Goal: Information Seeking & Learning: Learn about a topic

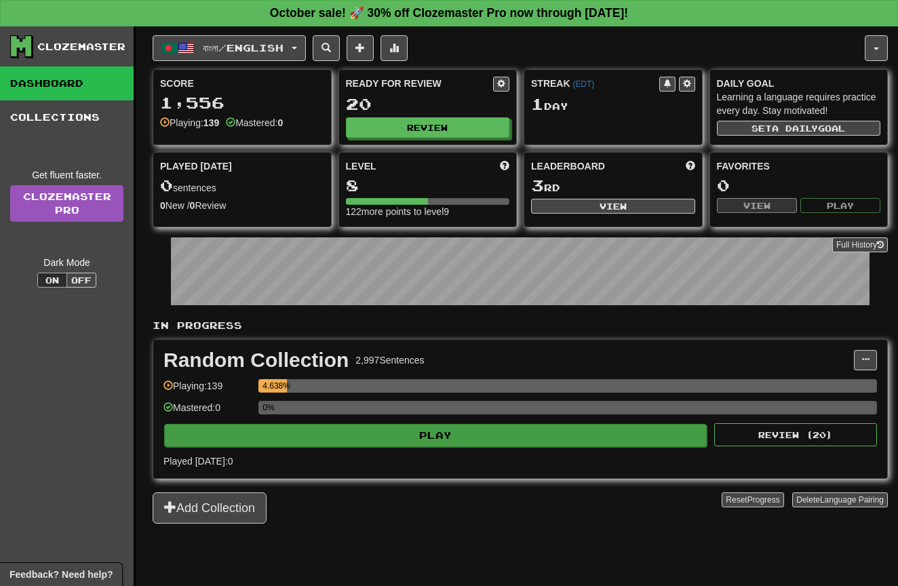
click at [450, 436] on button "Play" at bounding box center [435, 435] width 543 height 23
select select "**"
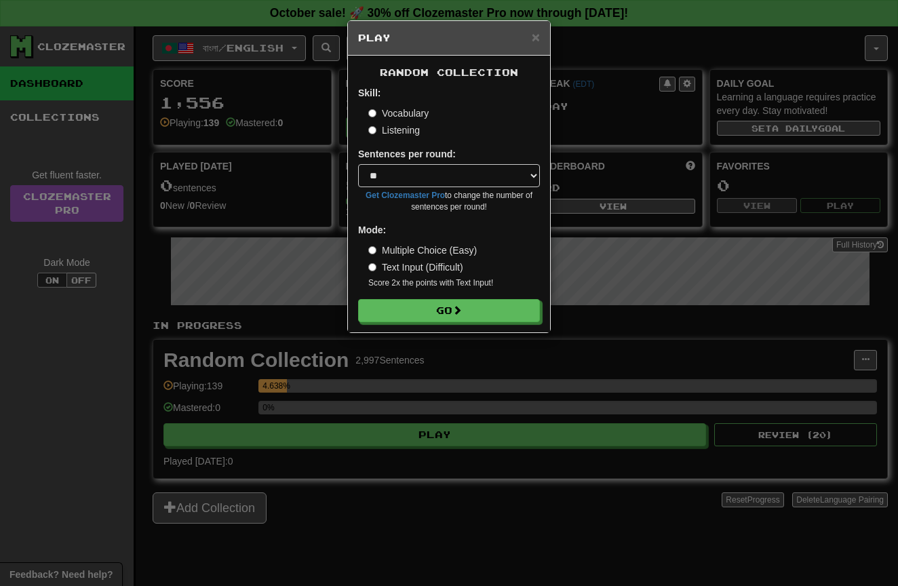
click at [380, 130] on label "Listening" at bounding box center [394, 130] width 52 height 14
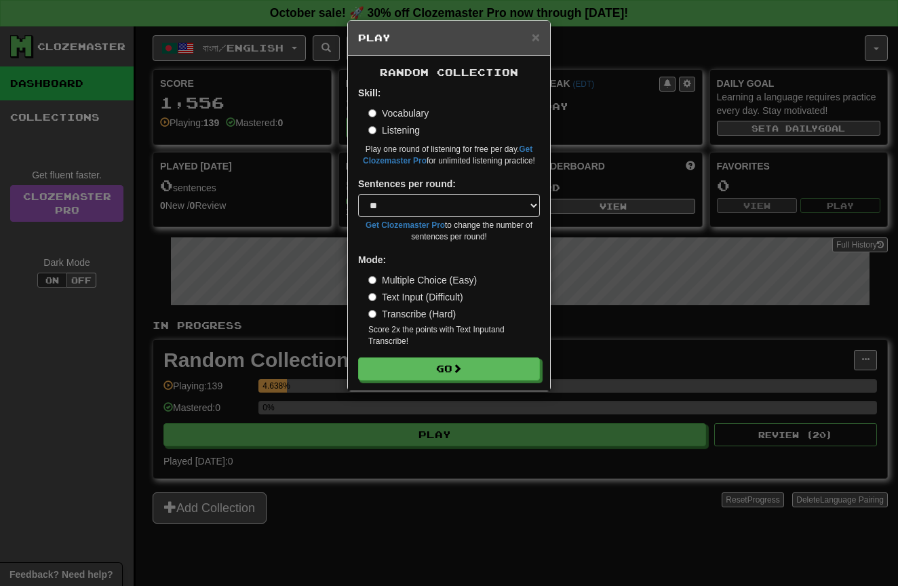
click at [398, 113] on label "Vocabulary" at bounding box center [398, 114] width 60 height 14
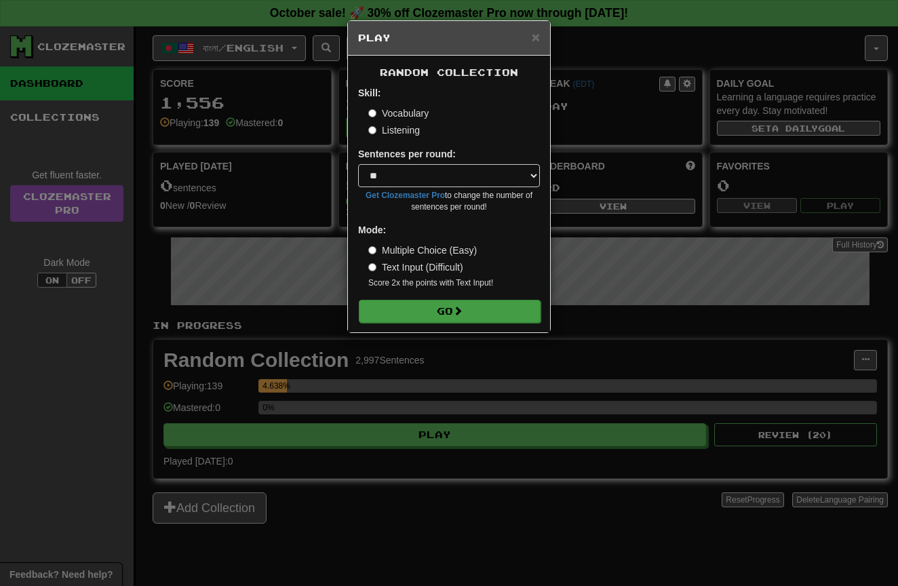
click at [442, 316] on button "Go" at bounding box center [450, 311] width 182 height 23
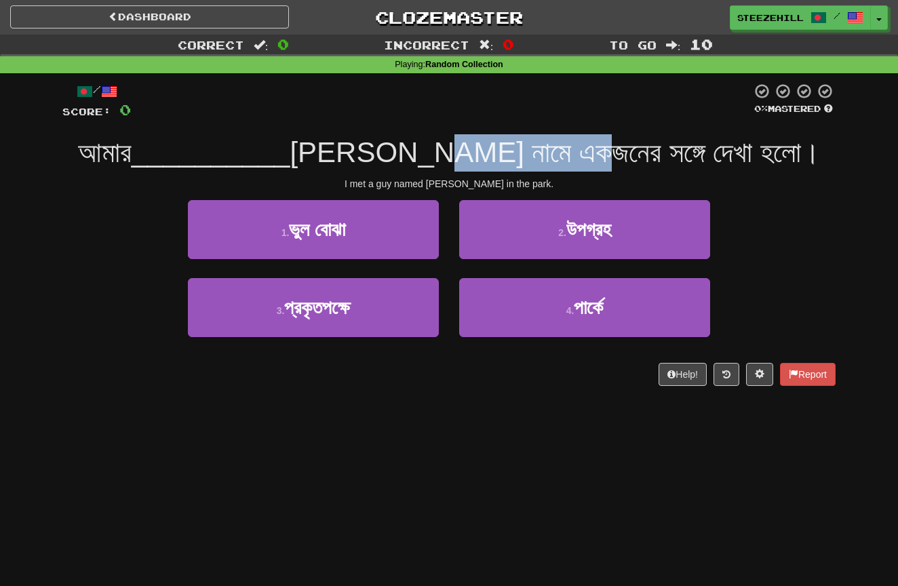
drag, startPoint x: 480, startPoint y: 155, endPoint x: 647, endPoint y: 151, distance: 167.6
click at [646, 151] on span "টম নামে একজনের সঙ্গে দেখা হলো।" at bounding box center [555, 152] width 530 height 32
click at [655, 151] on span "টম নামে একজনের সঙ্গে দেখা হলো।" at bounding box center [555, 152] width 530 height 32
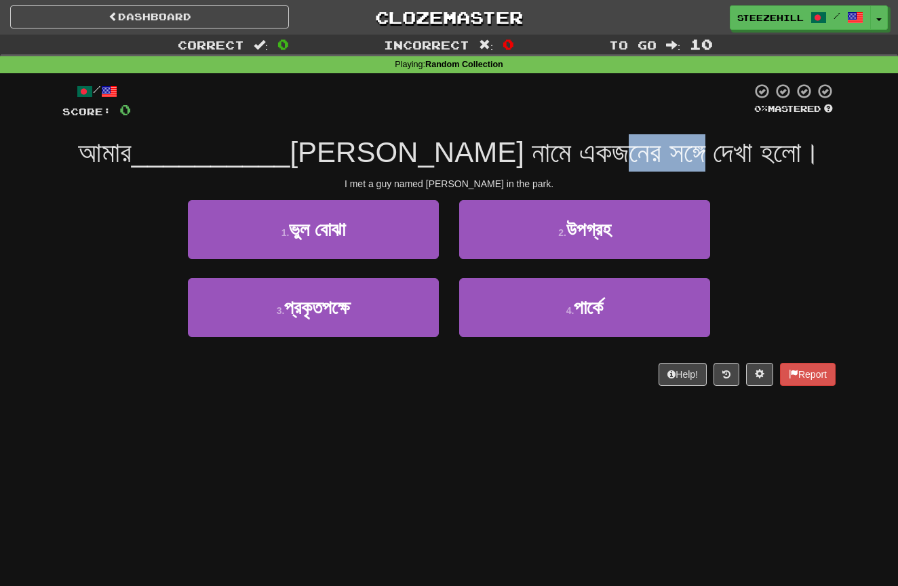
drag, startPoint x: 638, startPoint y: 151, endPoint x: 789, endPoint y: 138, distance: 151.2
click at [789, 138] on div "আমার __________ টম নামে একজনের সঙ্গে দেখা হলো।" at bounding box center [448, 152] width 773 height 37
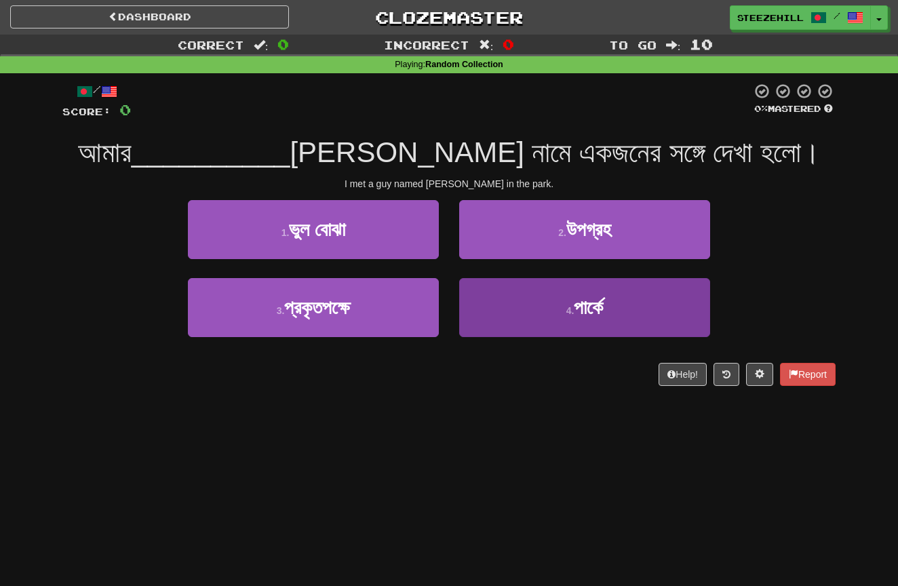
click at [582, 320] on button "4 . পার্কে" at bounding box center [584, 307] width 251 height 59
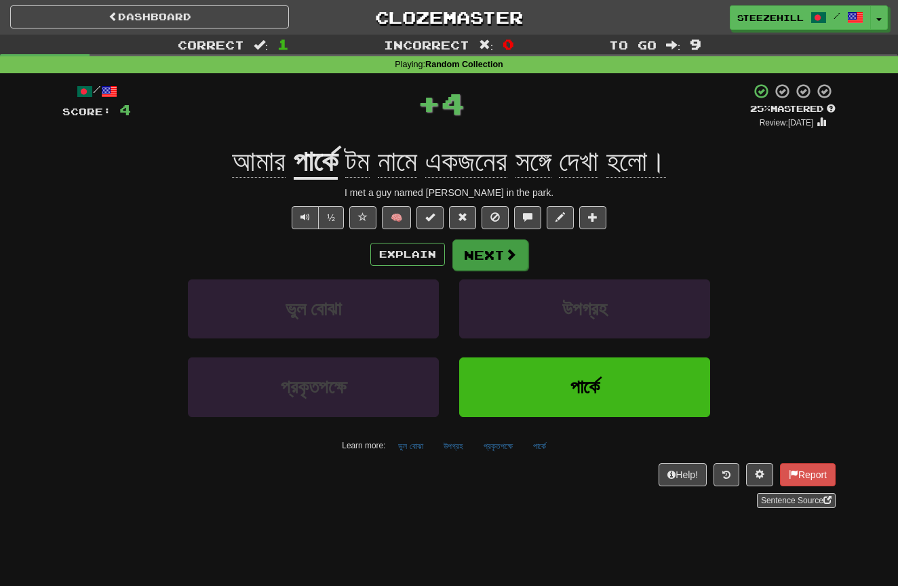
click at [501, 267] on button "Next" at bounding box center [490, 254] width 76 height 31
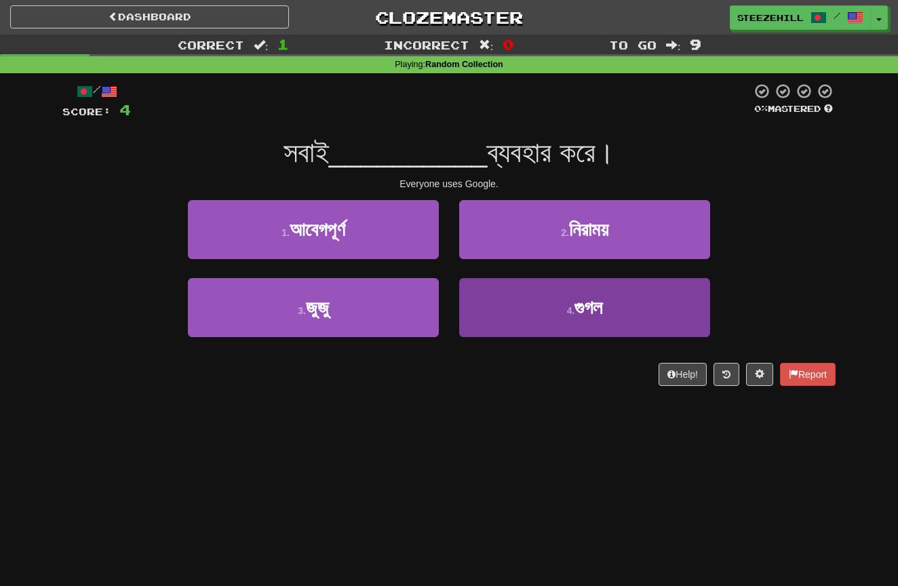
click at [516, 315] on button "4 . গুগল" at bounding box center [584, 307] width 251 height 59
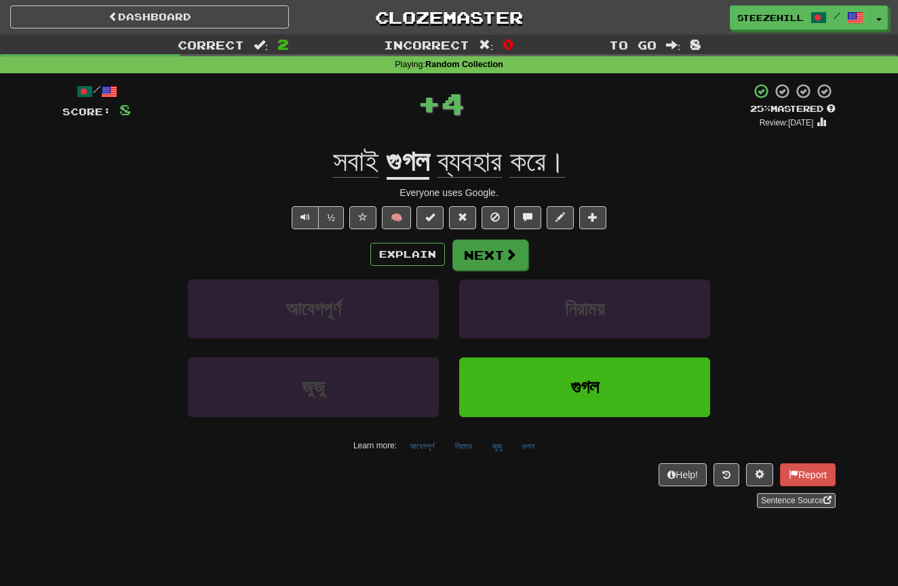
click at [501, 251] on button "Next" at bounding box center [490, 254] width 76 height 31
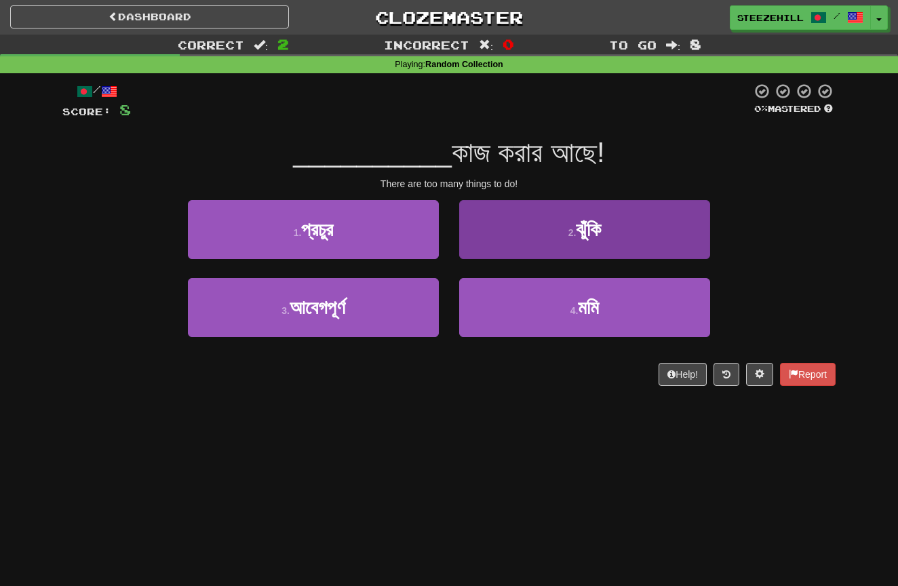
click at [482, 237] on button "2 . ঝুঁকি" at bounding box center [584, 229] width 251 height 59
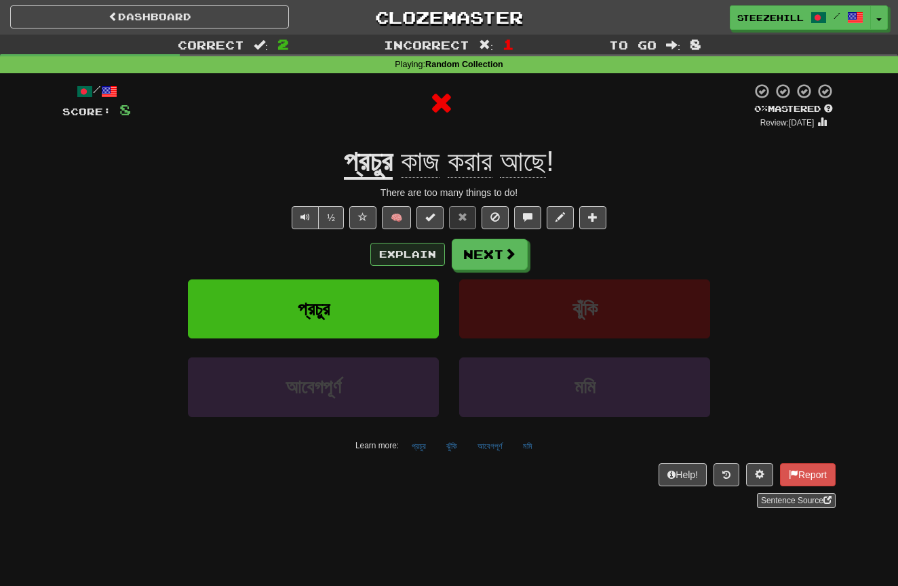
click at [396, 246] on button "Explain" at bounding box center [407, 254] width 75 height 23
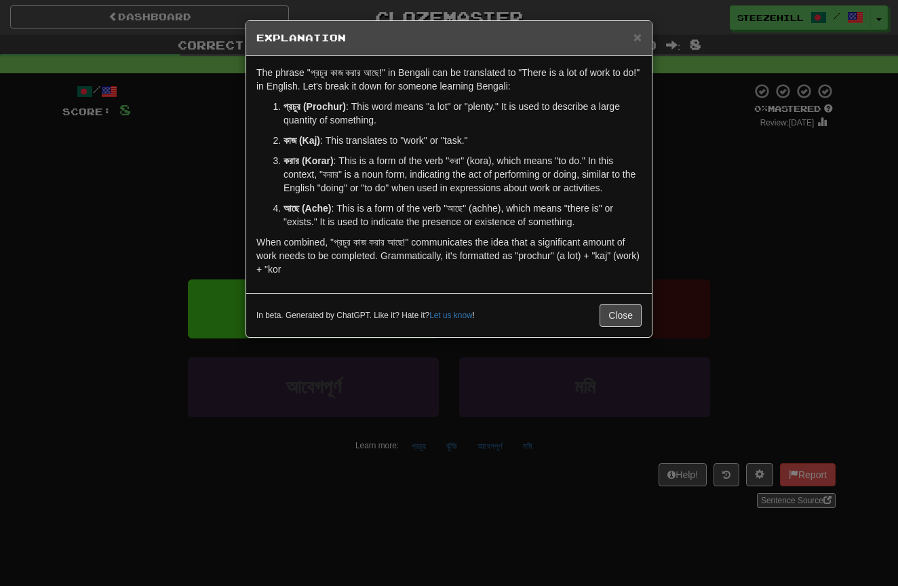
click at [330, 104] on strong "প্রচুর (Prochur)" at bounding box center [315, 106] width 62 height 11
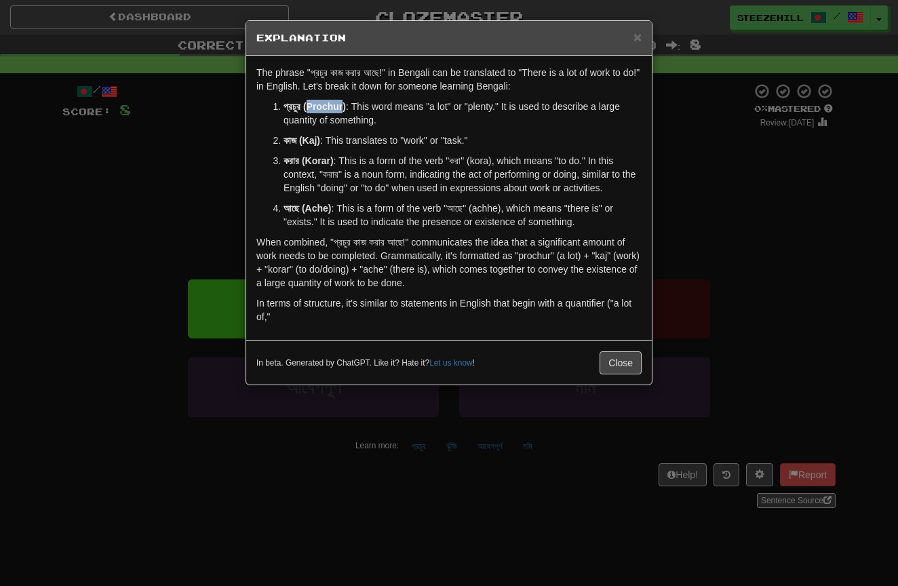
copy strong "Prochur"
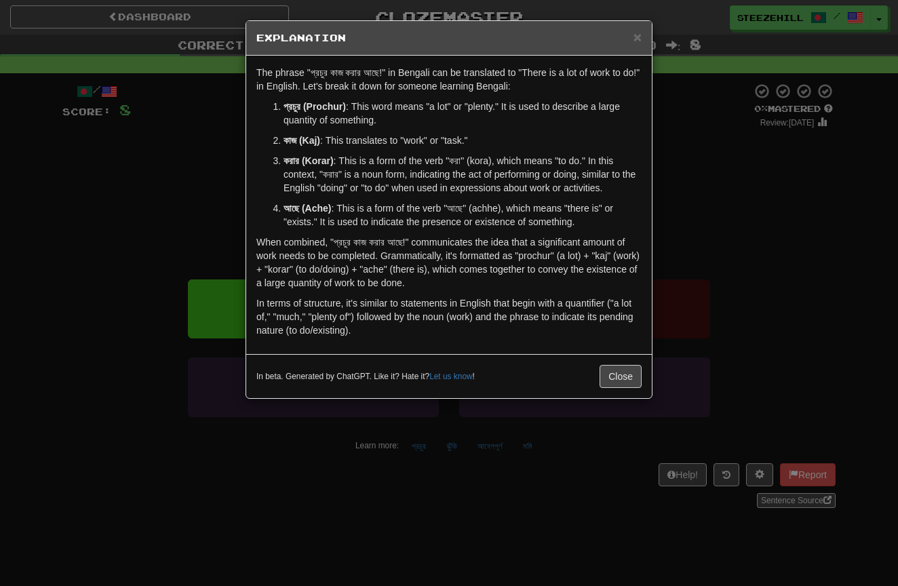
click at [293, 111] on strong "প্রচুর (Prochur)" at bounding box center [315, 106] width 62 height 11
copy strong "প্রচুর"
drag, startPoint x: 307, startPoint y: 70, endPoint x: 399, endPoint y: 67, distance: 92.3
click at [399, 67] on p "The phrase "প্রচুর কাজ করার আছে!" in Bengali can be translated to "There is a l…" at bounding box center [448, 79] width 385 height 27
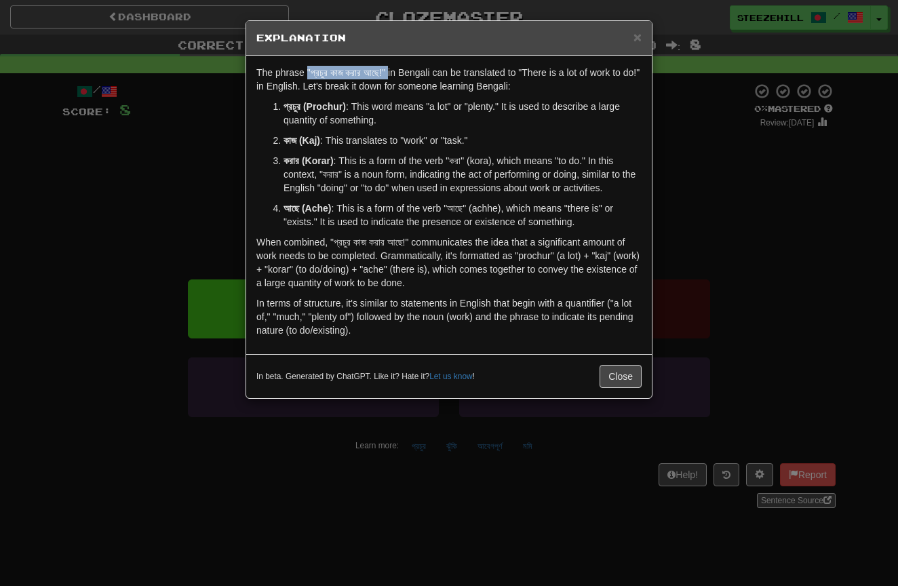
copy p ""প্রচুর কাজ করার আছে!""
click at [431, 114] on p "প্রচুর (Prochur) : This word means "a lot" or "plenty." It is used to describe …" at bounding box center [463, 113] width 358 height 27
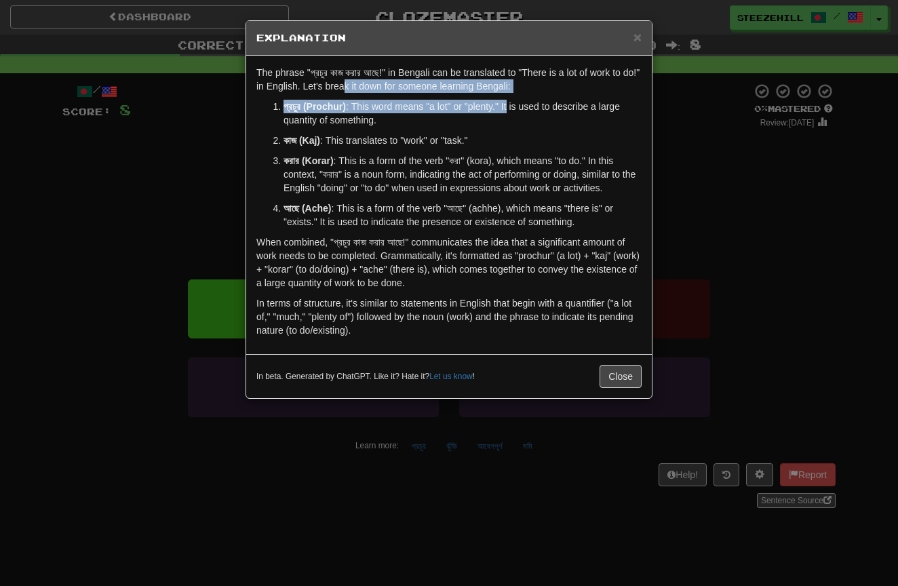
drag, startPoint x: 364, startPoint y: 80, endPoint x: 523, endPoint y: 110, distance: 162.2
click at [523, 110] on div "The phrase "প্রচুর কাজ করার আছে!" in Bengali can be translated to "There is a l…" at bounding box center [449, 205] width 406 height 298
click at [506, 96] on div "The phrase "প্রচুর কাজ করার আছে!" in Bengali can be translated to "There is a l…" at bounding box center [449, 205] width 406 height 298
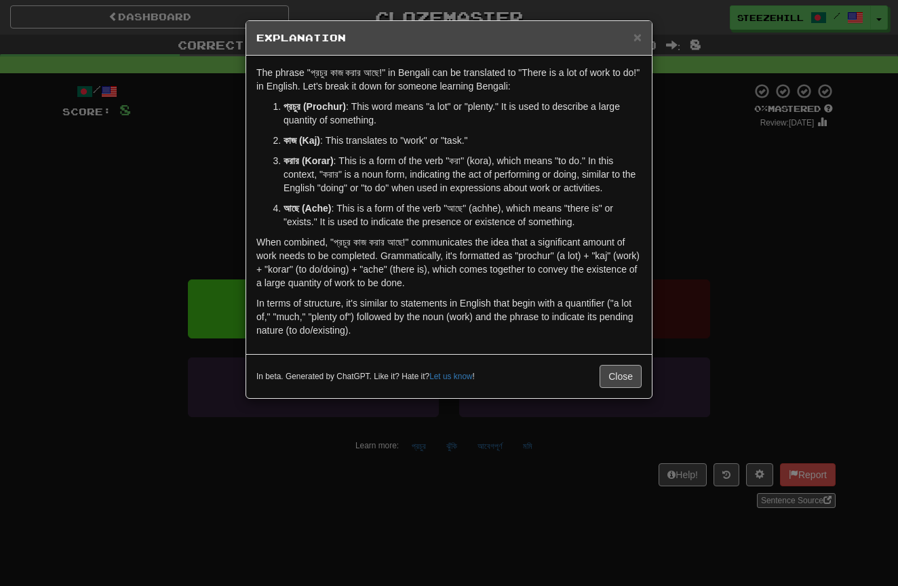
click at [613, 379] on button "Close" at bounding box center [621, 376] width 42 height 23
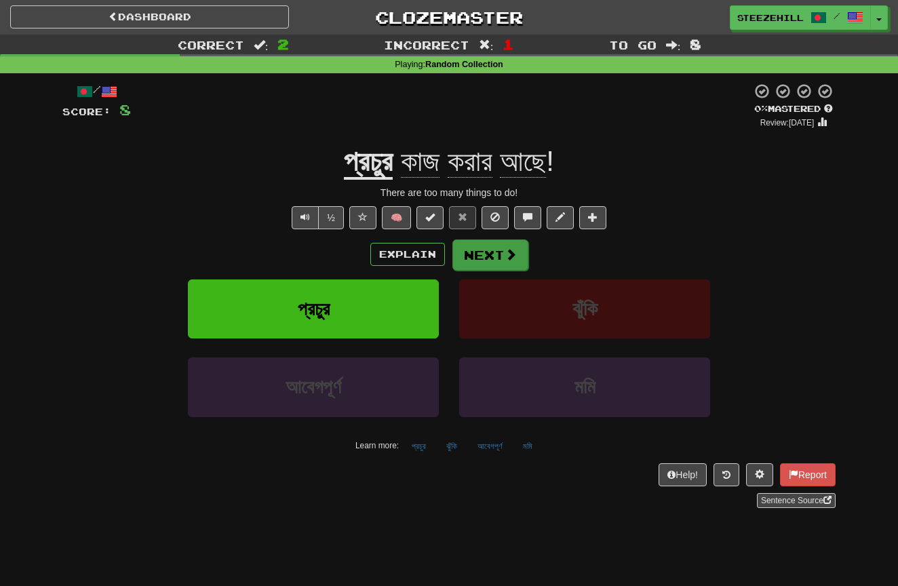
click at [505, 260] on span at bounding box center [511, 254] width 12 height 12
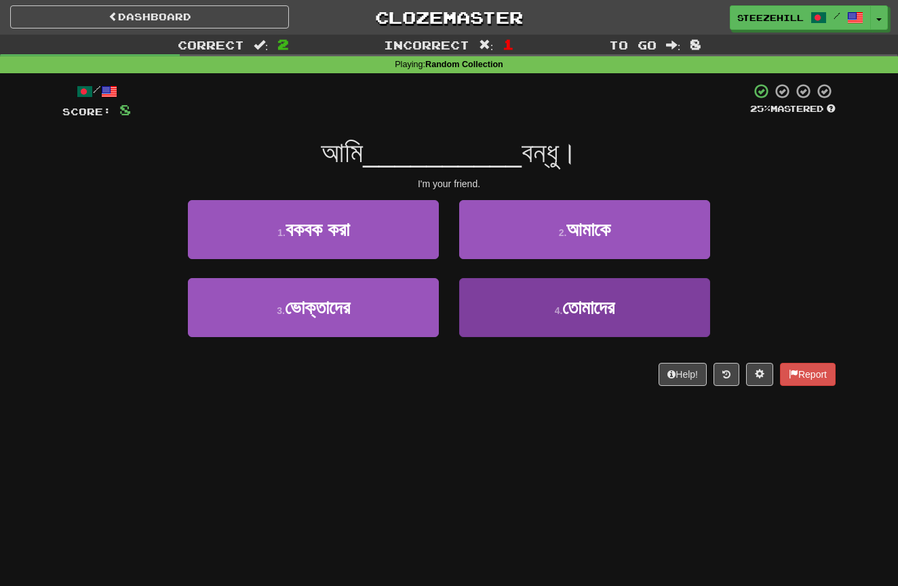
click at [576, 290] on button "4 . তোমাদের" at bounding box center [584, 307] width 251 height 59
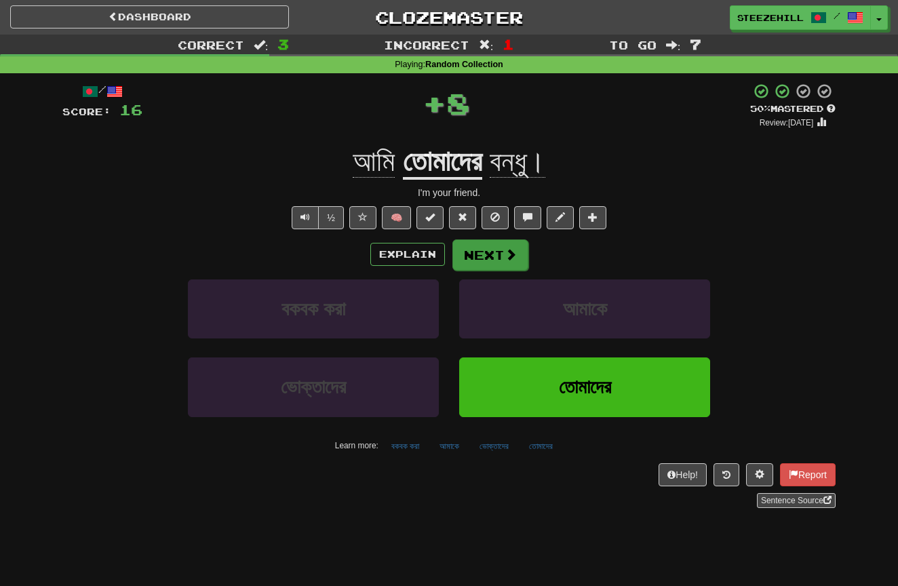
click at [495, 255] on button "Next" at bounding box center [490, 254] width 76 height 31
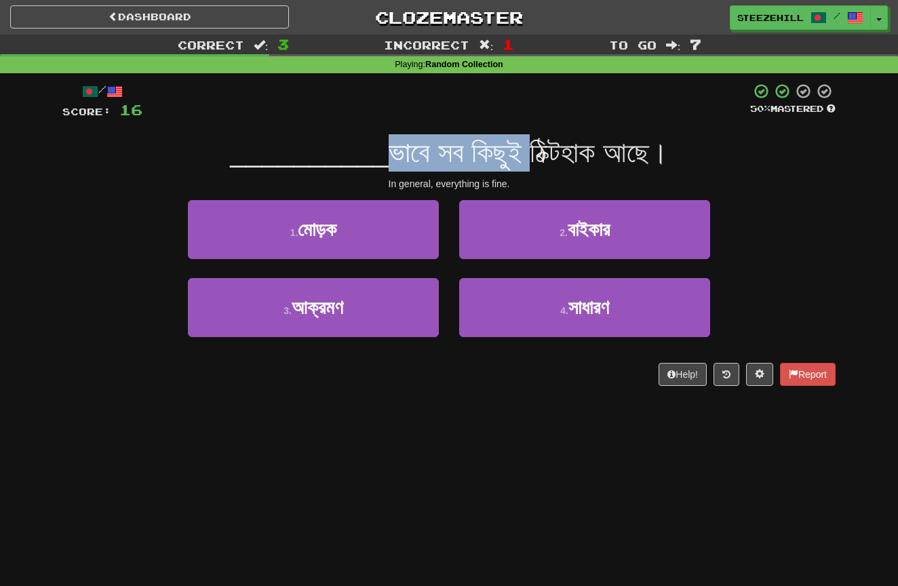
drag, startPoint x: 370, startPoint y: 151, endPoint x: 541, endPoint y: 154, distance: 171.0
click at [541, 154] on span "ভাবে সব কিছুই ঠিক্টহাক আছে।" at bounding box center [528, 152] width 279 height 32
